Goal: Task Accomplishment & Management: Use online tool/utility

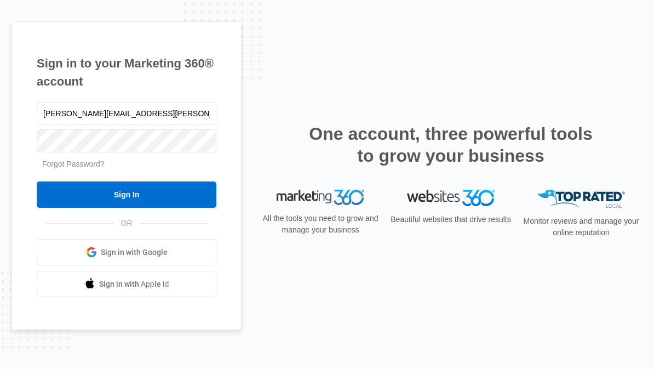
type input "[PERSON_NAME][EMAIL_ADDRESS][PERSON_NAME][DOMAIN_NAME]"
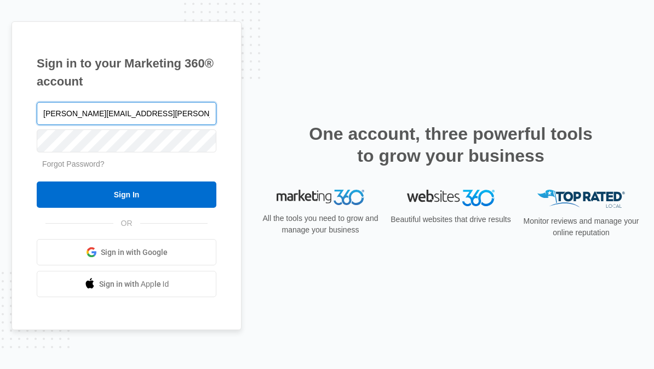
click at [127, 208] on input "Sign In" at bounding box center [127, 194] width 180 height 26
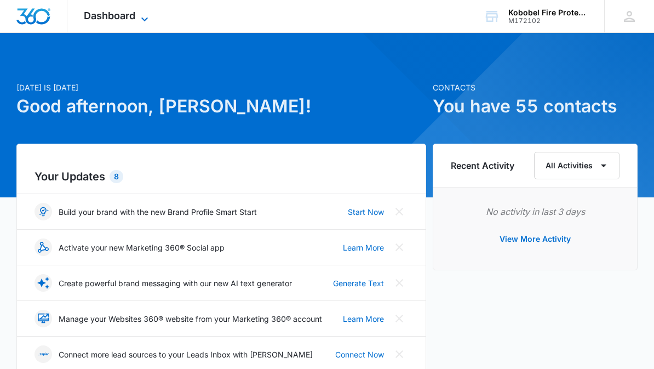
click at [99, 10] on span "Dashboard" at bounding box center [110, 16] width 52 height 12
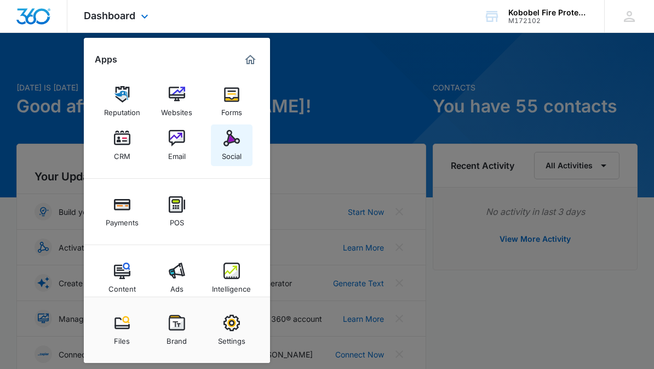
click at [229, 142] on img at bounding box center [232, 138] width 16 height 16
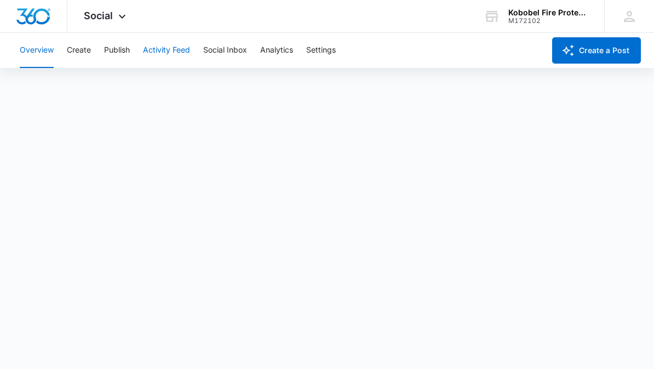
click at [186, 54] on button "Activity Feed" at bounding box center [166, 50] width 47 height 35
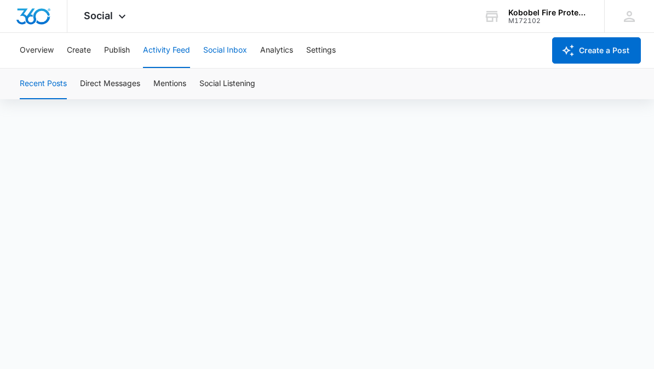
click at [237, 49] on button "Social Inbox" at bounding box center [225, 50] width 44 height 35
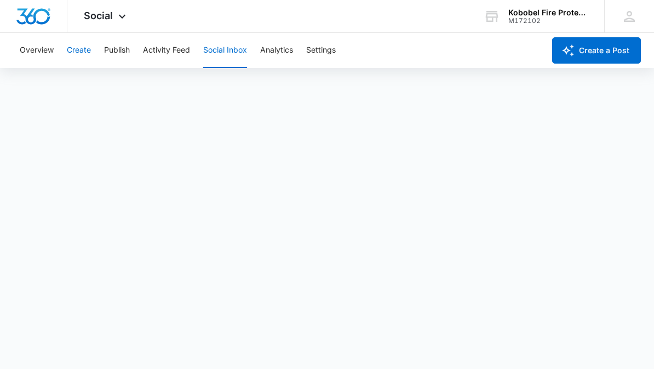
click at [68, 50] on button "Create" at bounding box center [79, 50] width 24 height 35
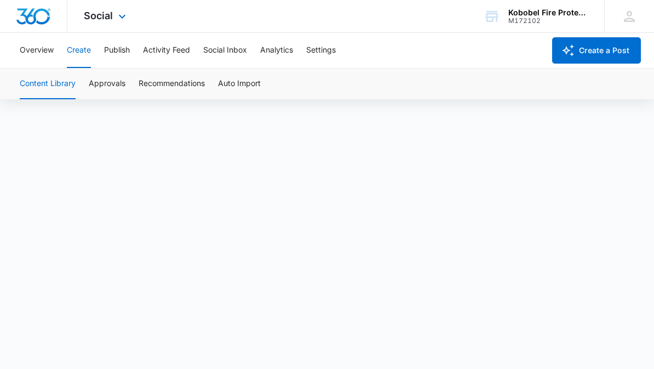
scroll to position [65, 0]
